Goal: Find specific page/section: Find specific page/section

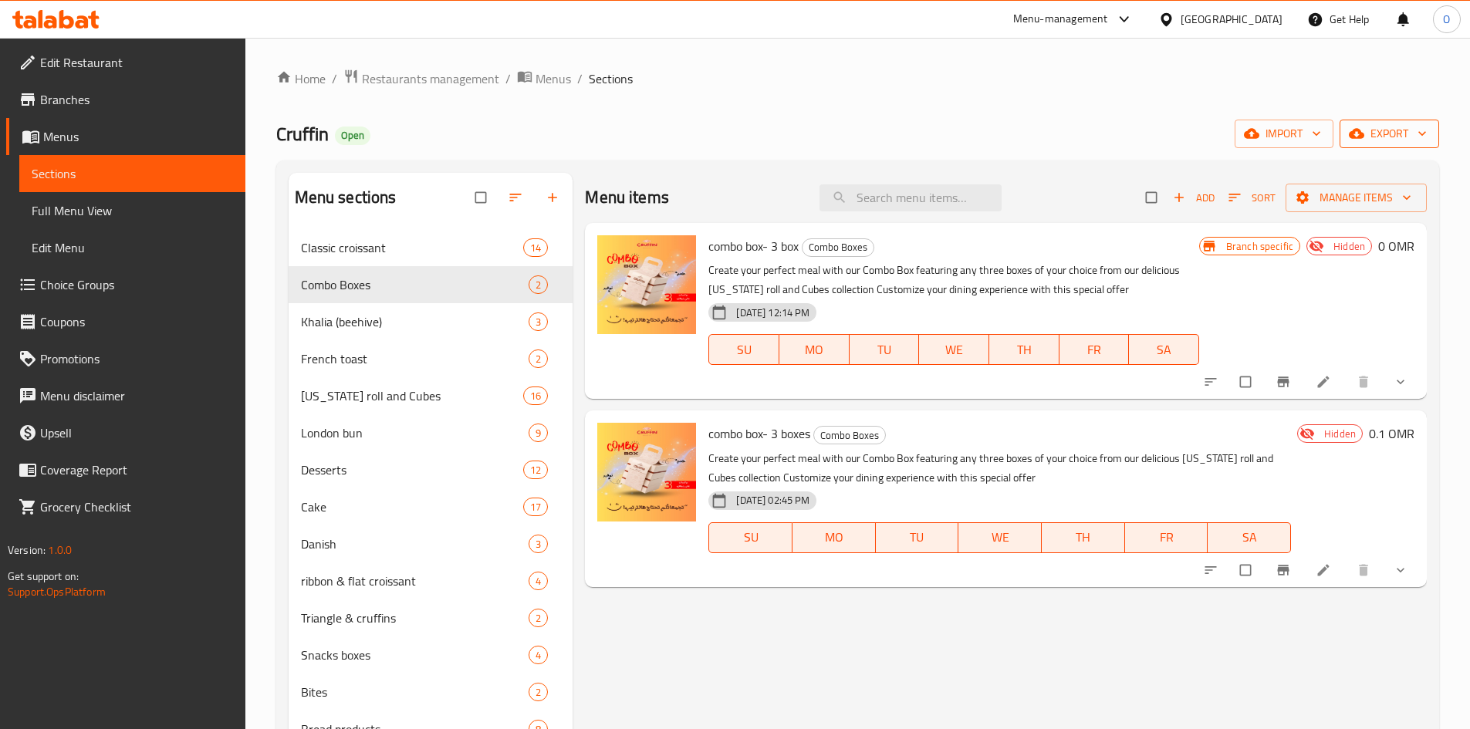
click at [1392, 133] on span "export" at bounding box center [1389, 133] width 75 height 19
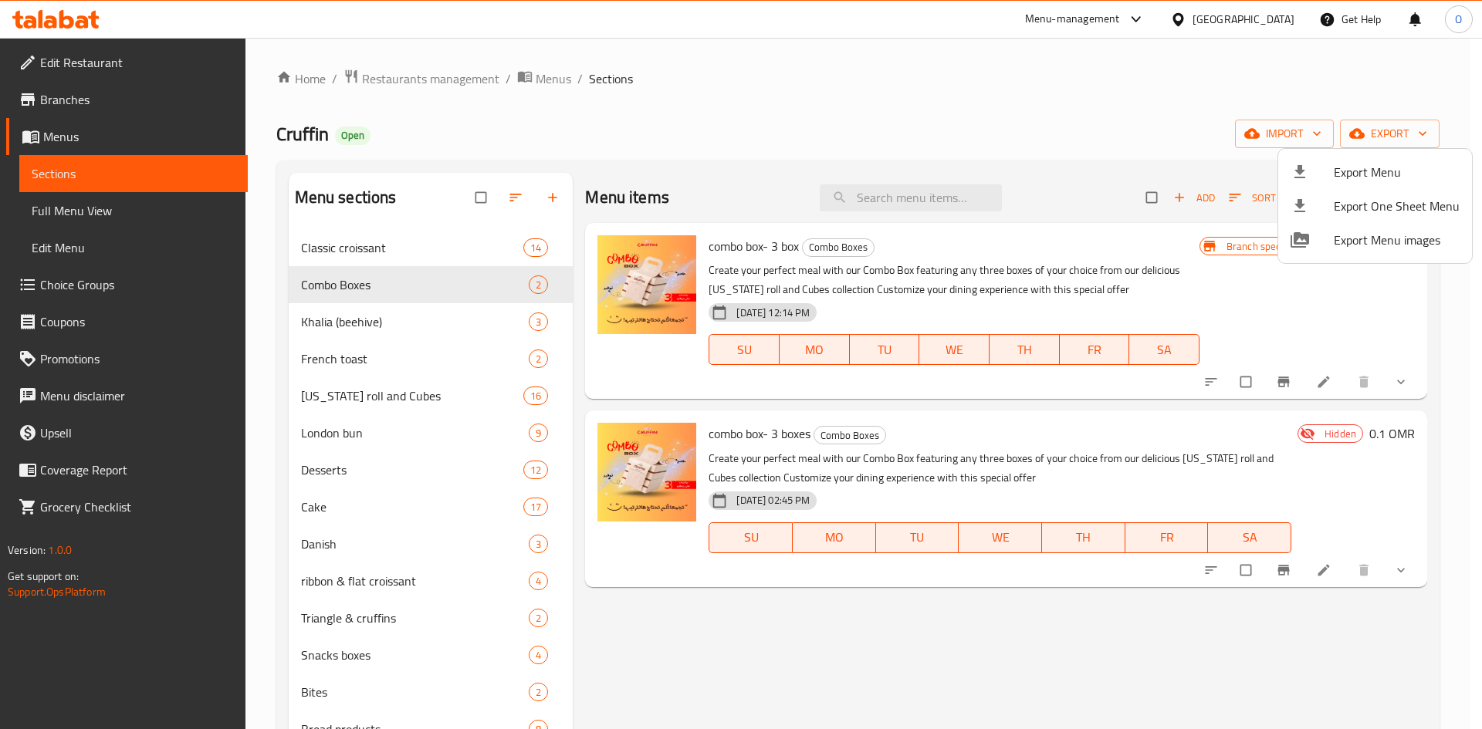
click at [970, 123] on div at bounding box center [741, 364] width 1482 height 729
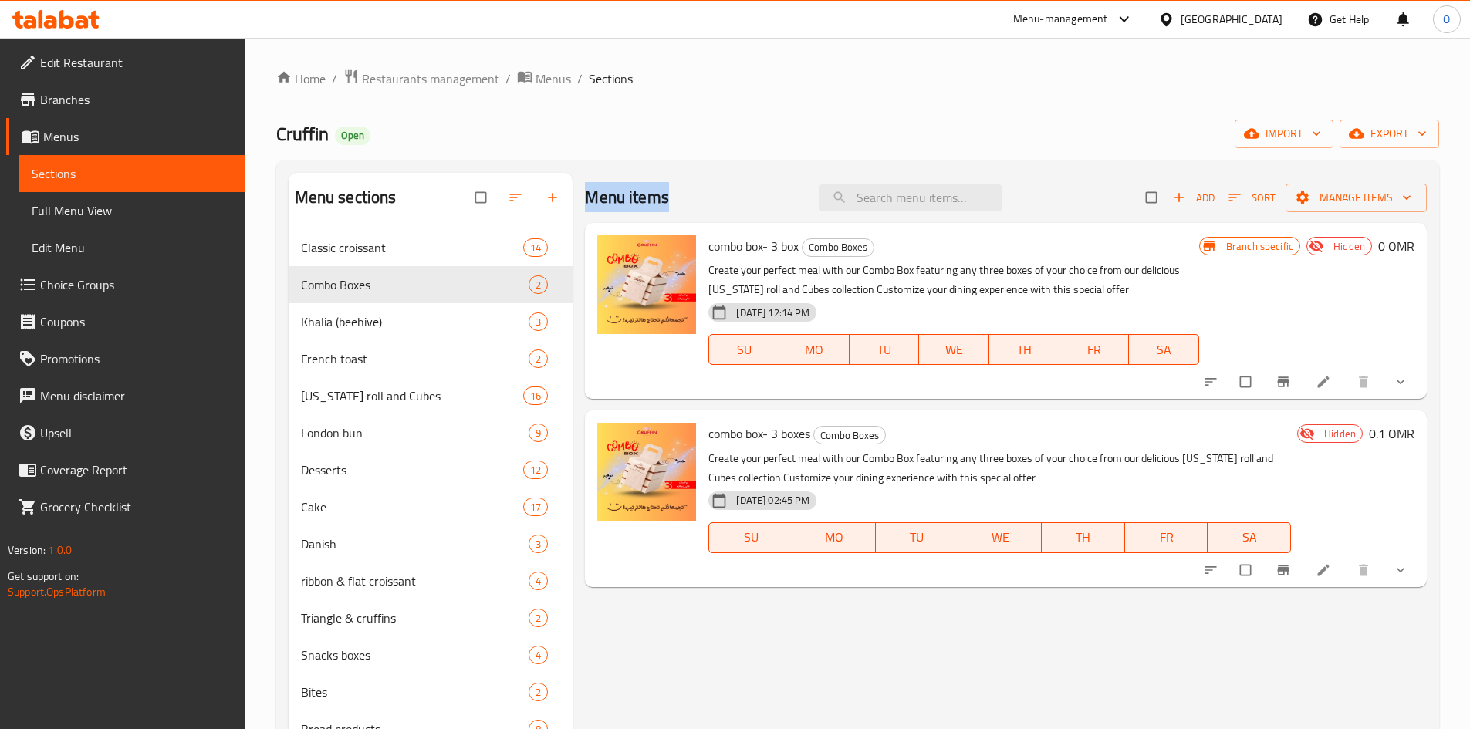
drag, startPoint x: 582, startPoint y: 199, endPoint x: 707, endPoint y: 198, distance: 125.0
click at [707, 198] on div "Menu items Add Sort Manage items combo box- 3 box Combo Boxes Create your perfe…" at bounding box center [1000, 537] width 854 height 729
click at [683, 199] on div "Menu items Add Sort Manage items" at bounding box center [1006, 198] width 842 height 50
drag, startPoint x: 678, startPoint y: 199, endPoint x: 587, endPoint y: 191, distance: 91.4
click at [587, 191] on div "Menu items Add Sort Manage items" at bounding box center [1006, 198] width 842 height 50
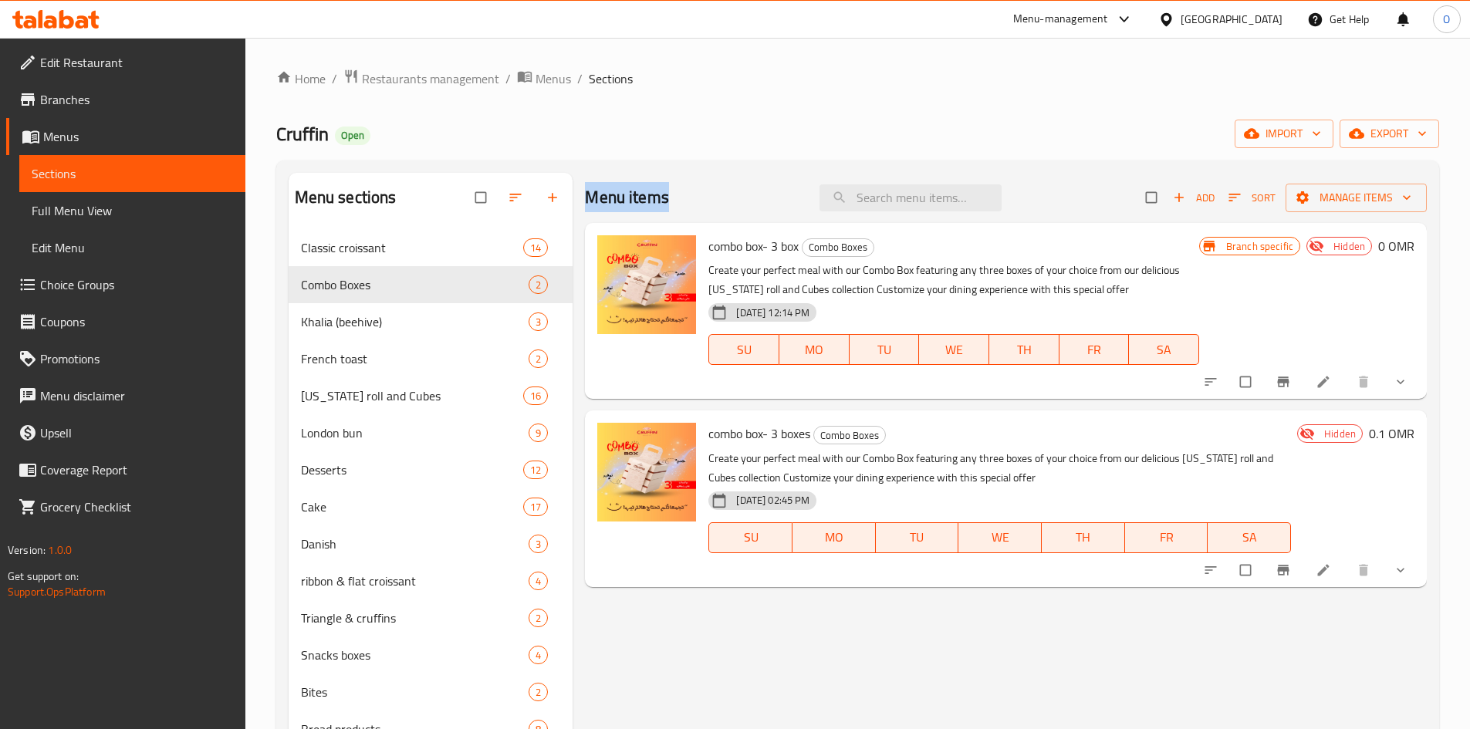
click at [648, 171] on div "Menu sections Classic croissant 14 Combo Boxes 2 Khalia (beehive) 3 French toas…" at bounding box center [857, 538] width 1163 height 754
click at [388, 76] on span "Restaurants management" at bounding box center [430, 78] width 137 height 19
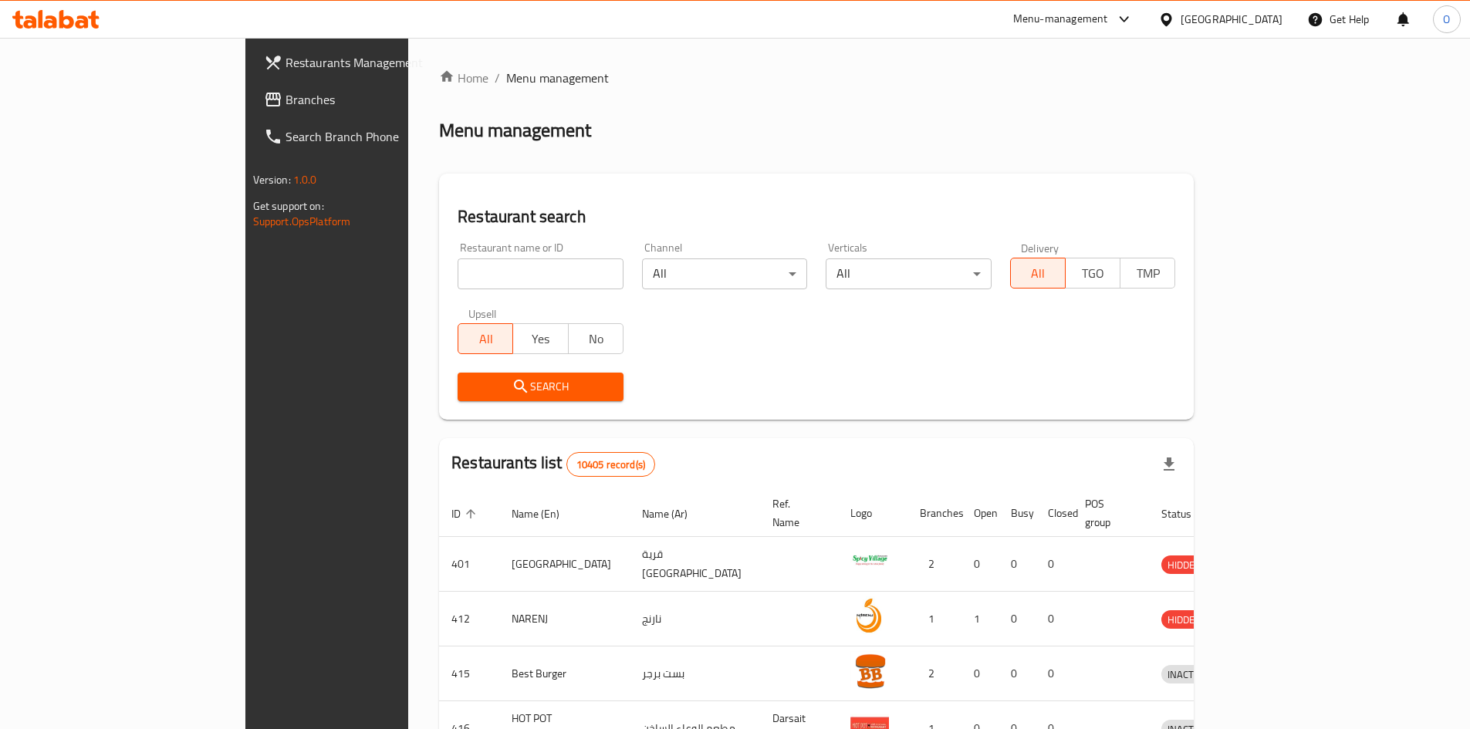
click at [286, 103] on span "Branches" at bounding box center [382, 99] width 193 height 19
